Goal: Use online tool/utility: Utilize a website feature to perform a specific function

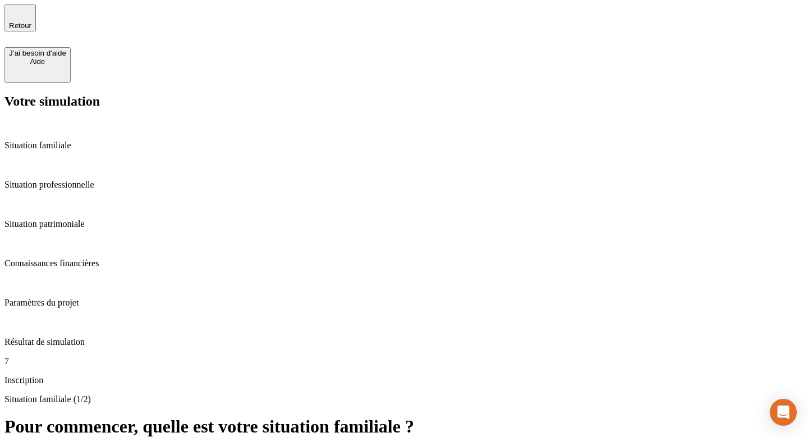
click at [24, 19] on icon "button" at bounding box center [19, 12] width 13 height 13
click at [44, 356] on div "7 Inscription" at bounding box center [403, 370] width 799 height 29
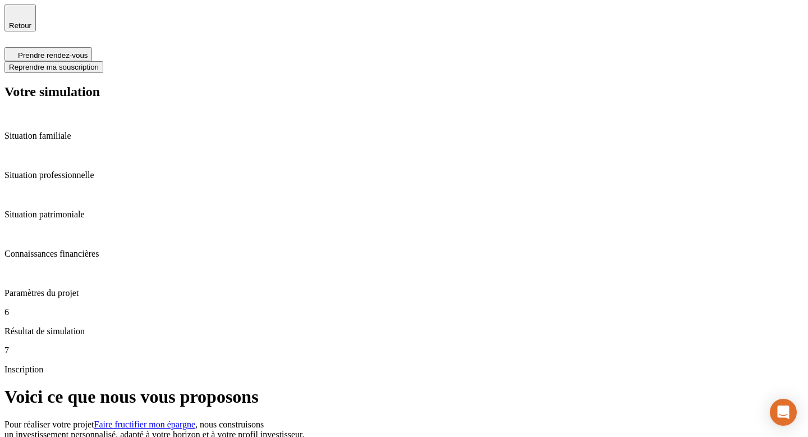
click at [401, 20] on div "Retour" at bounding box center [403, 25] width 799 height 43
click at [415, 26] on div "Retour" at bounding box center [403, 25] width 799 height 43
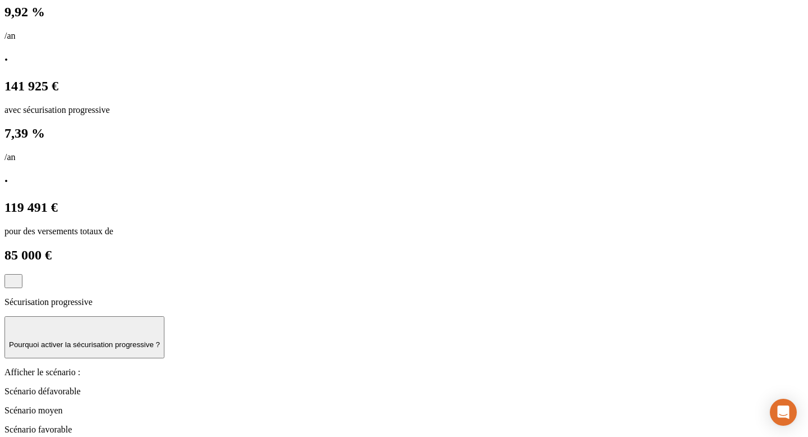
scroll to position [827, 0]
